Goal: Transaction & Acquisition: Purchase product/service

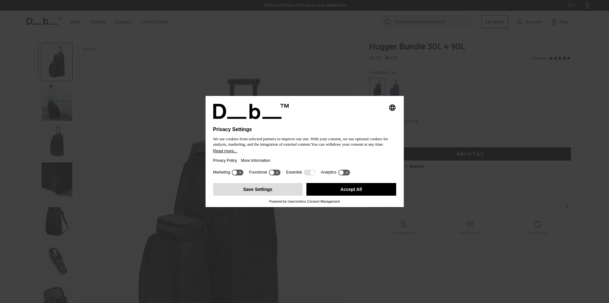
click at [281, 194] on button "Save Settings" at bounding box center [258, 189] width 90 height 13
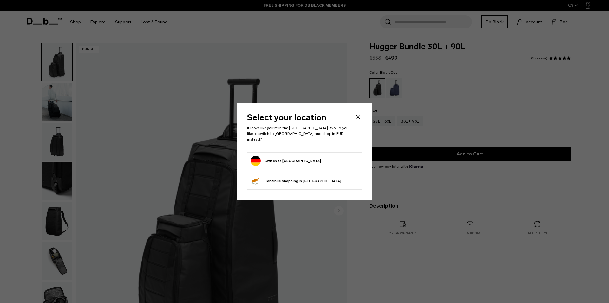
click at [359, 117] on icon "Close" at bounding box center [358, 118] width 8 height 8
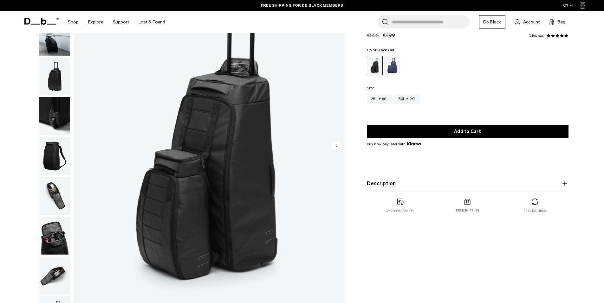
scroll to position [63, 0]
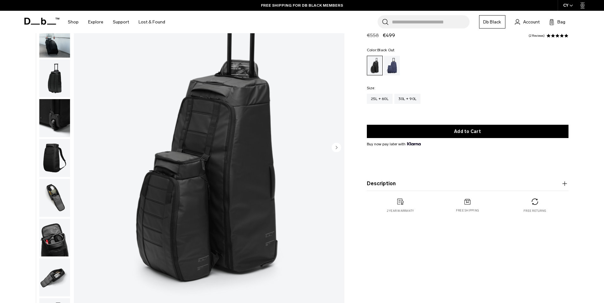
click at [53, 202] on img "button" at bounding box center [54, 198] width 31 height 38
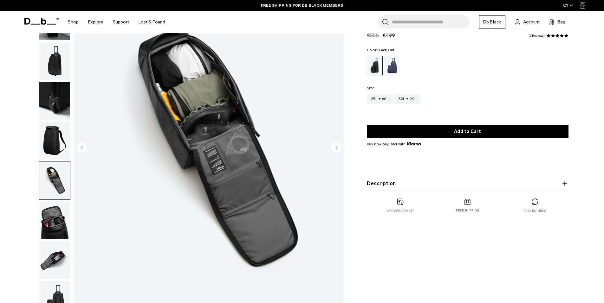
scroll to position [20, 0]
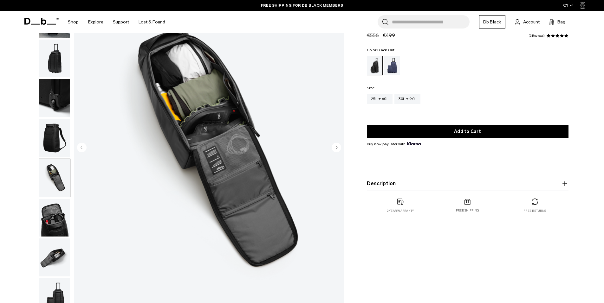
click at [54, 142] on img "button" at bounding box center [54, 138] width 31 height 38
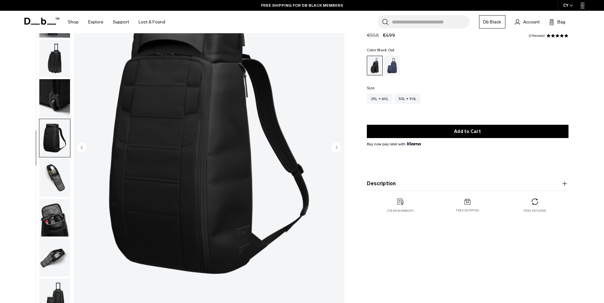
click at [54, 208] on img "button" at bounding box center [54, 218] width 31 height 38
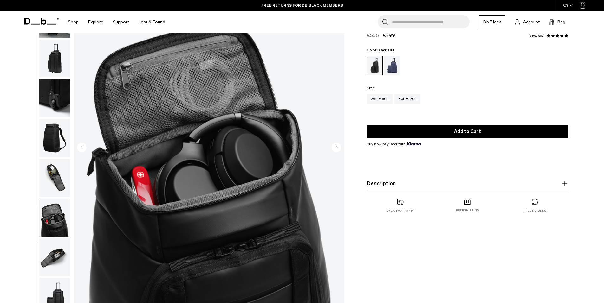
click at [55, 164] on img "button" at bounding box center [54, 178] width 31 height 38
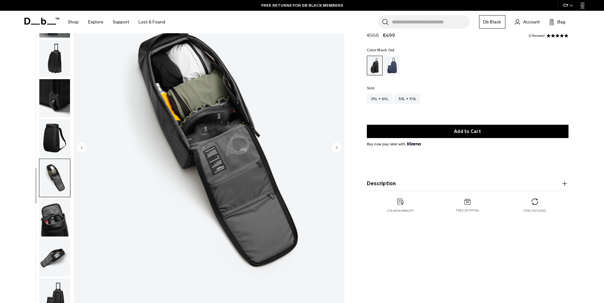
click at [54, 207] on img "button" at bounding box center [54, 218] width 31 height 38
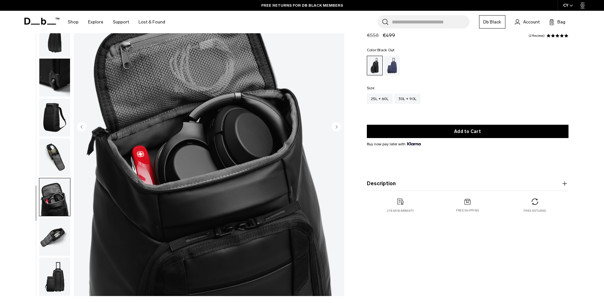
scroll to position [95, 0]
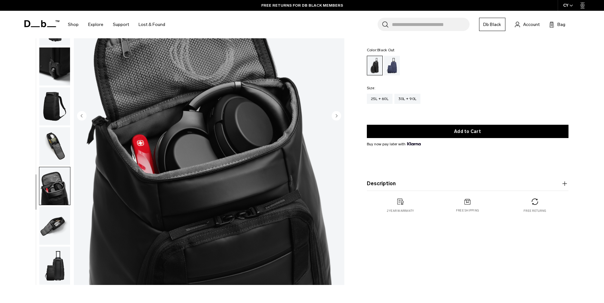
click at [52, 215] on img "button" at bounding box center [54, 226] width 31 height 38
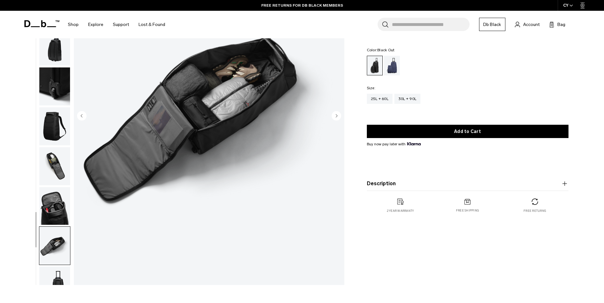
scroll to position [20, 0]
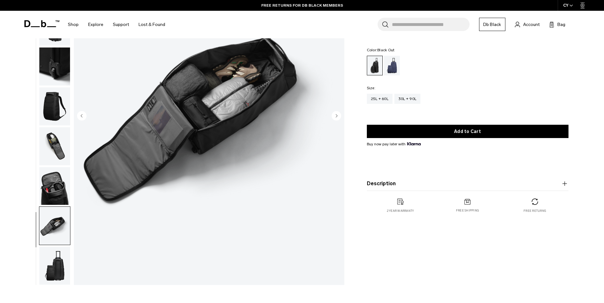
click at [50, 264] on img "button" at bounding box center [54, 266] width 31 height 38
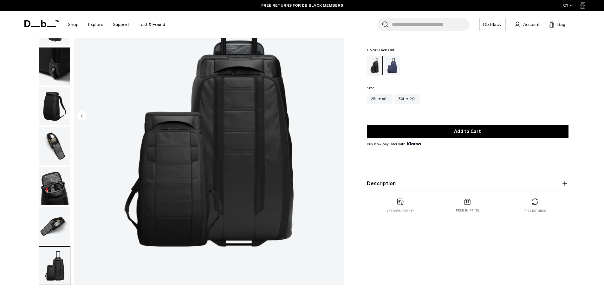
scroll to position [0, 0]
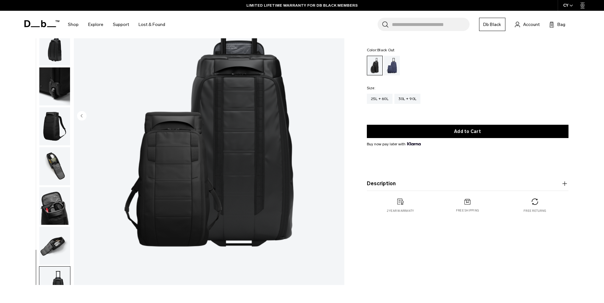
click at [51, 125] on img "button" at bounding box center [54, 126] width 31 height 38
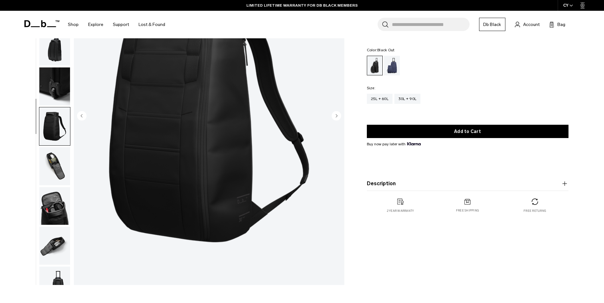
scroll to position [20, 0]
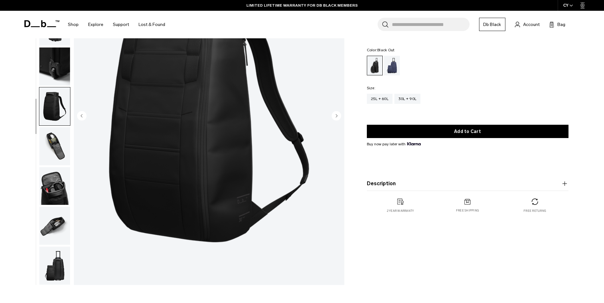
click at [45, 67] on img "button" at bounding box center [54, 67] width 31 height 38
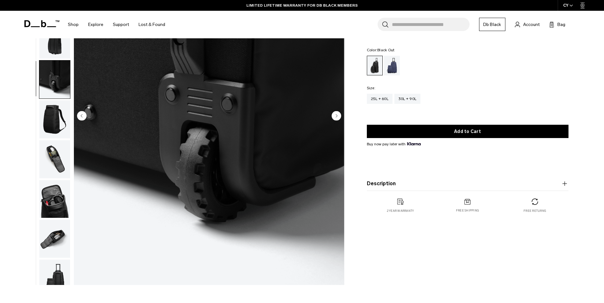
scroll to position [0, 0]
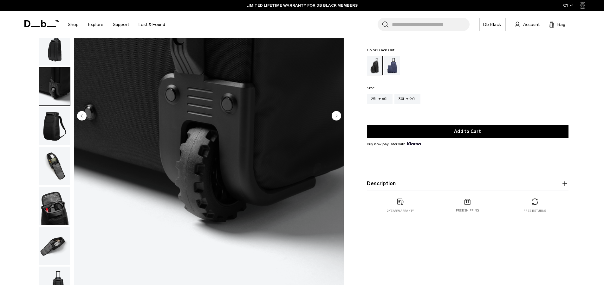
click at [49, 59] on img "button" at bounding box center [54, 47] width 31 height 38
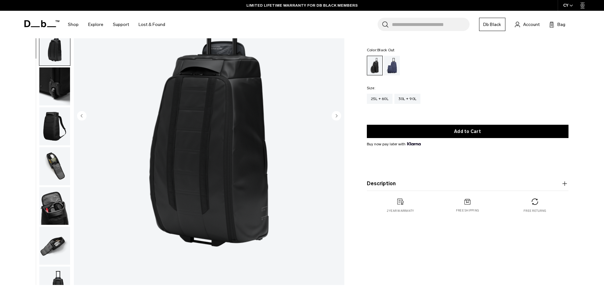
scroll to position [20, 0]
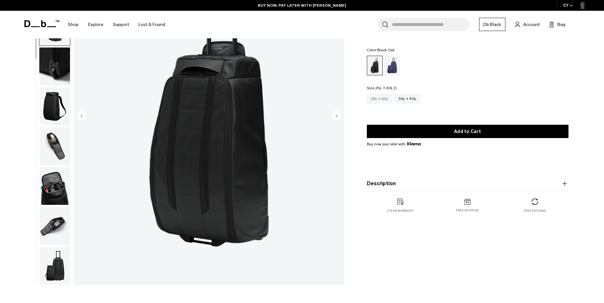
click at [374, 100] on div "25L + 60L" at bounding box center [380, 99] width 26 height 10
